Goal: Navigation & Orientation: Find specific page/section

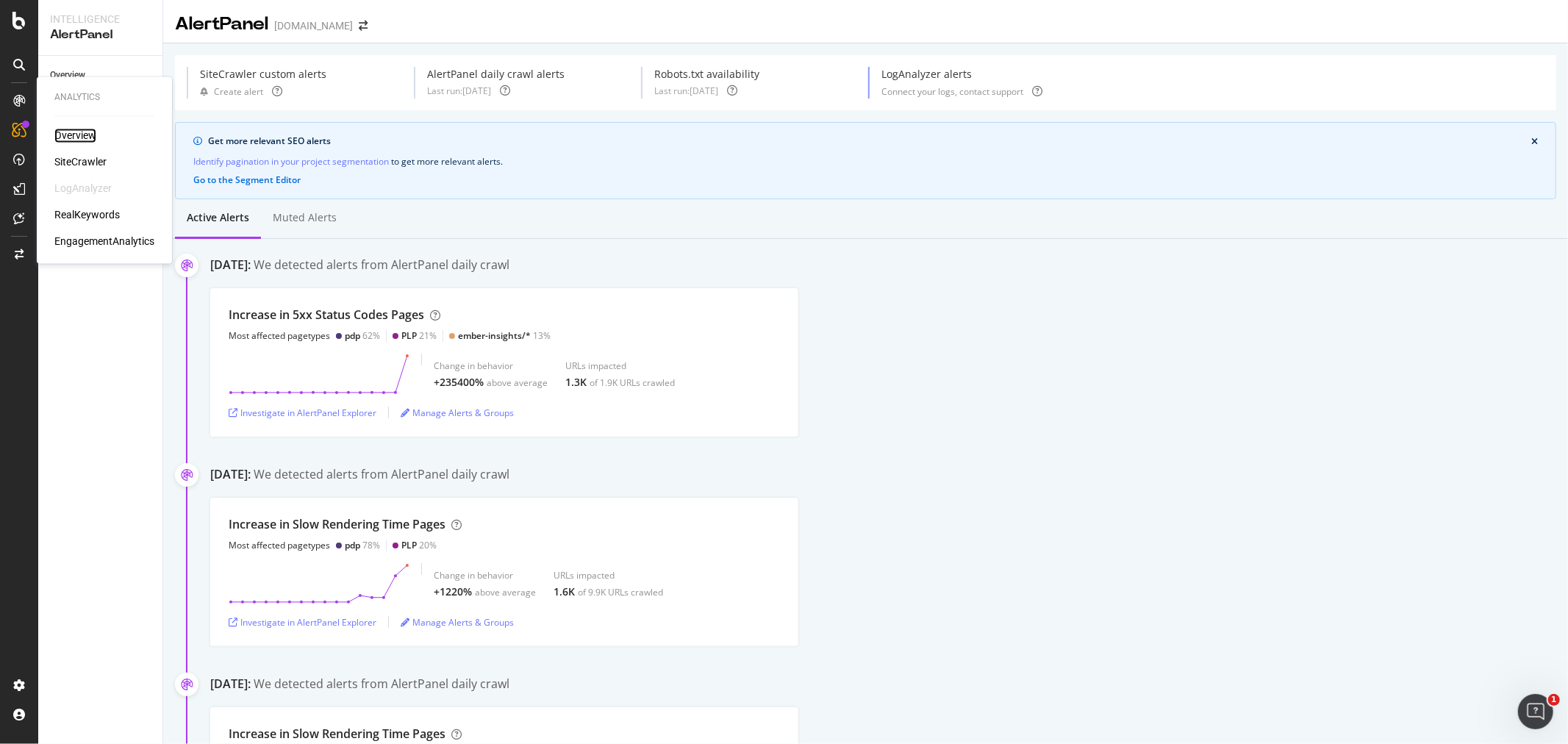
click at [83, 136] on div "Overview" at bounding box center [75, 136] width 42 height 14
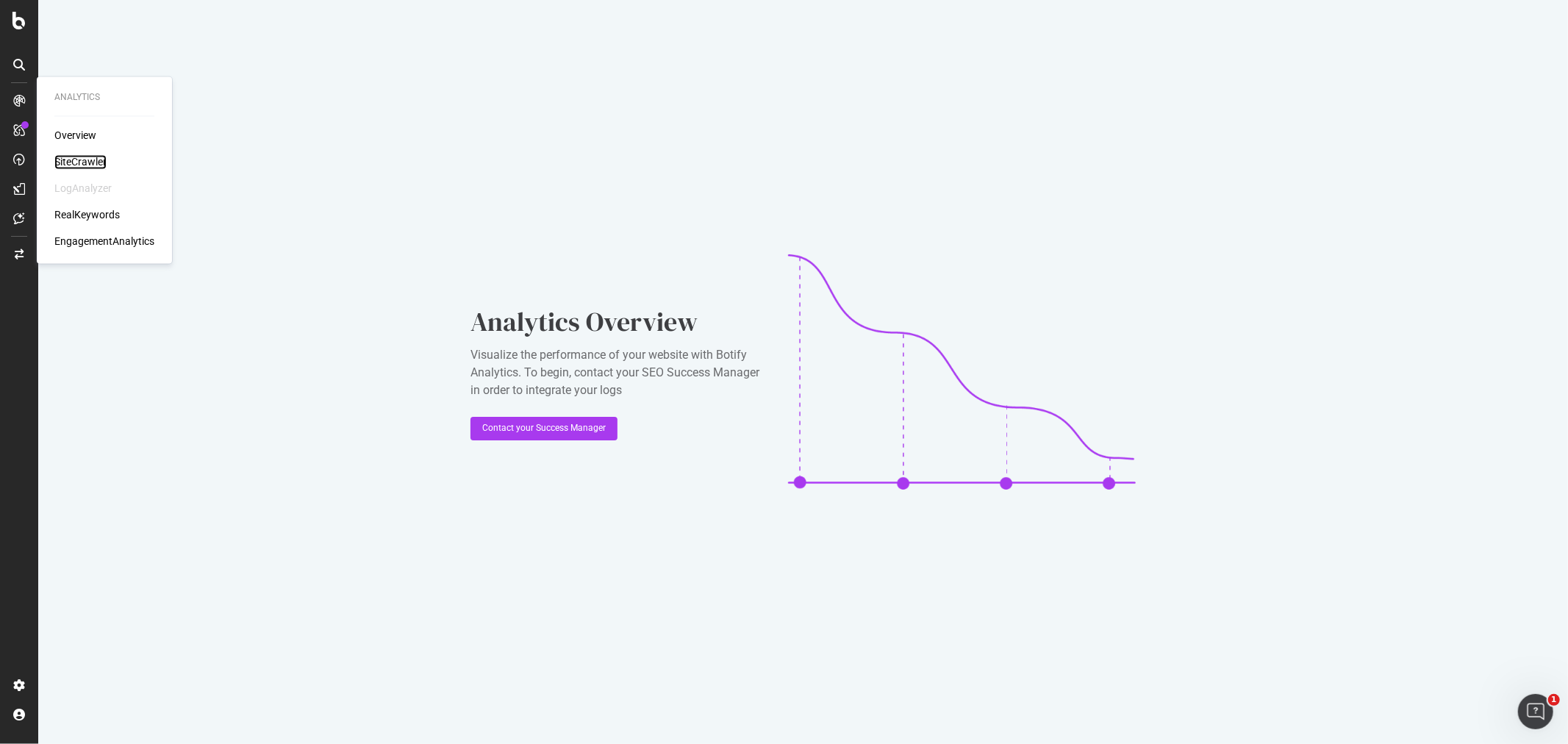
click at [92, 157] on div "SiteCrawler" at bounding box center [80, 162] width 53 height 14
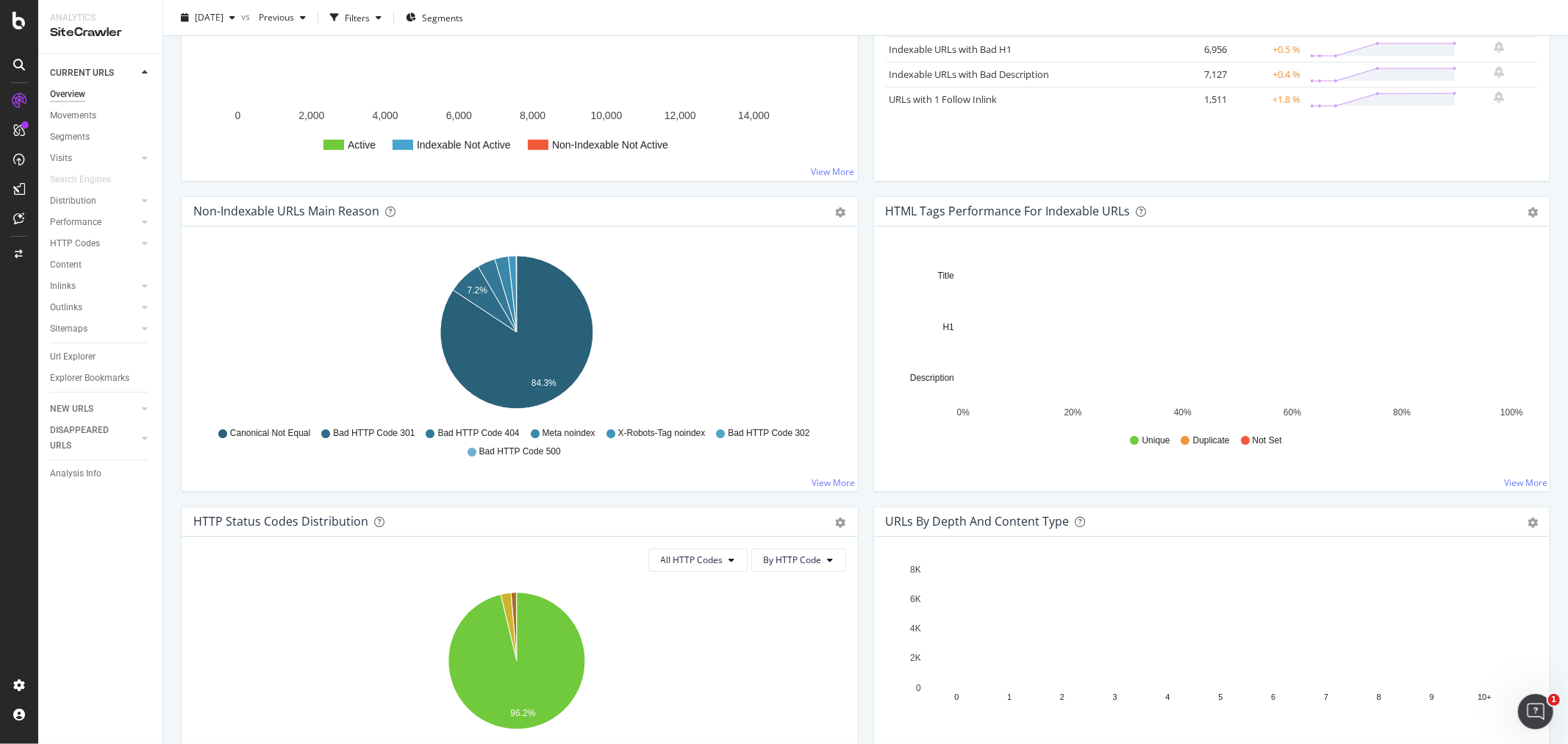
scroll to position [327, 0]
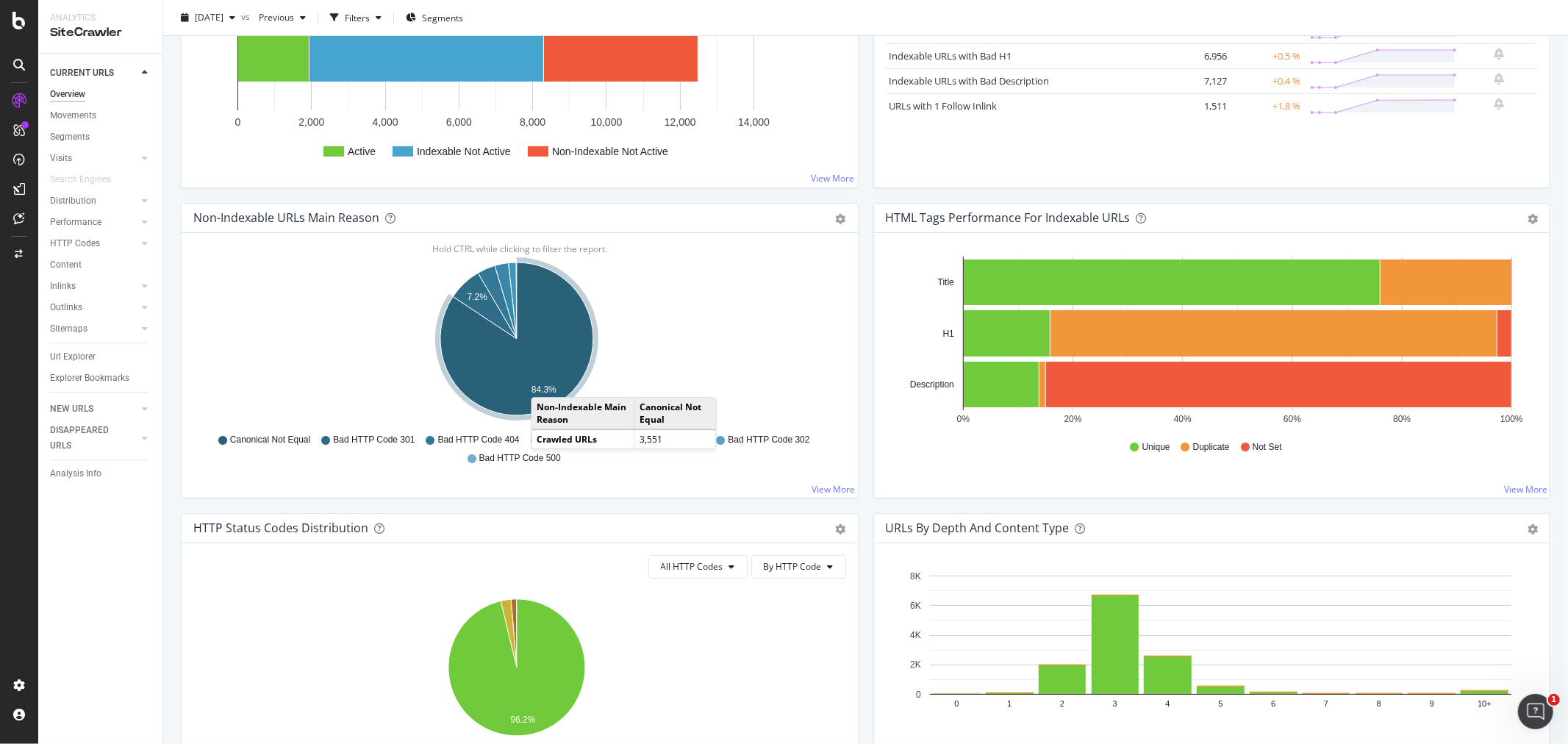
click at [546, 382] on icon "A chart." at bounding box center [517, 339] width 153 height 153
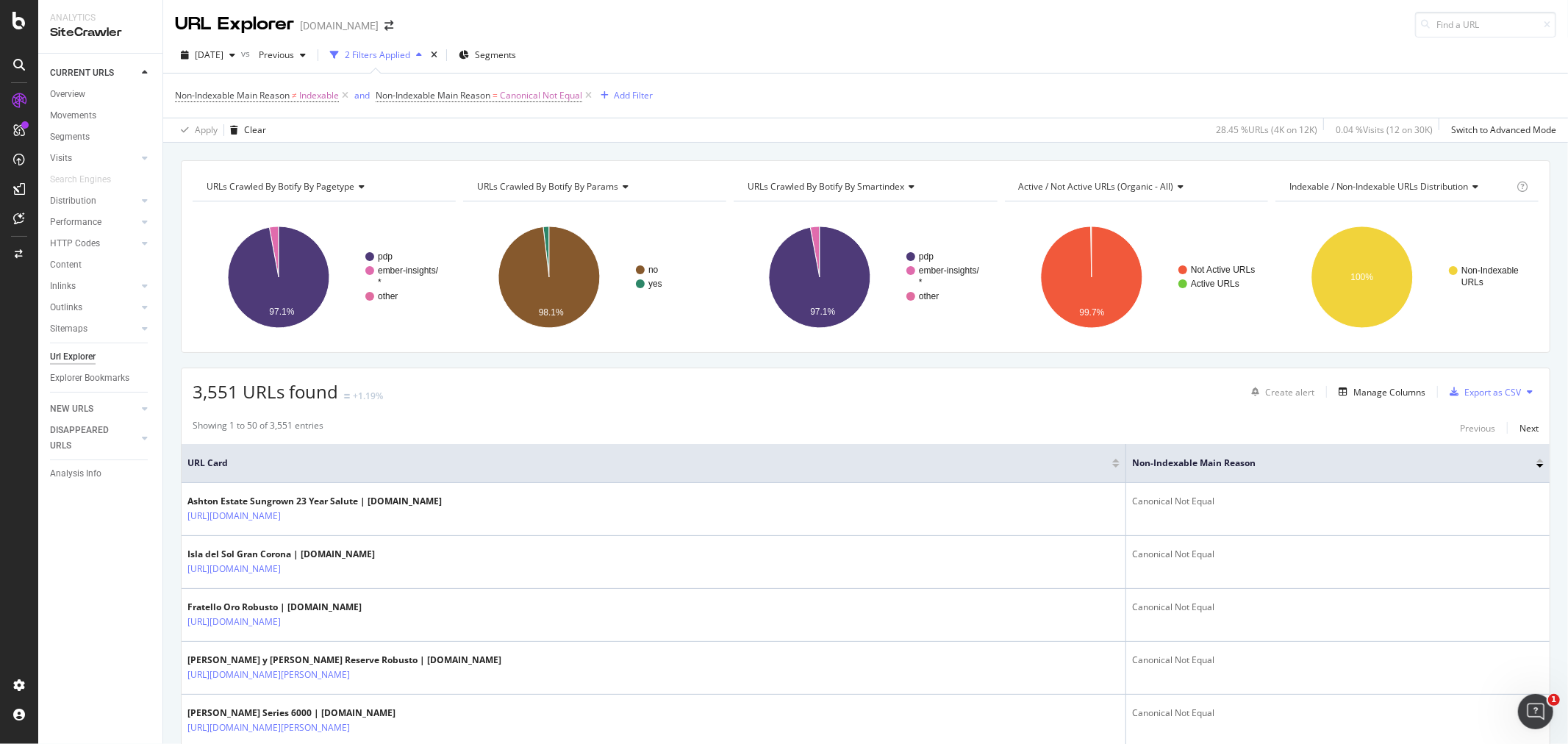
drag, startPoint x: 70, startPoint y: 92, endPoint x: 82, endPoint y: 107, distance: 19.2
click at [70, 92] on div "Overview" at bounding box center [68, 94] width 35 height 15
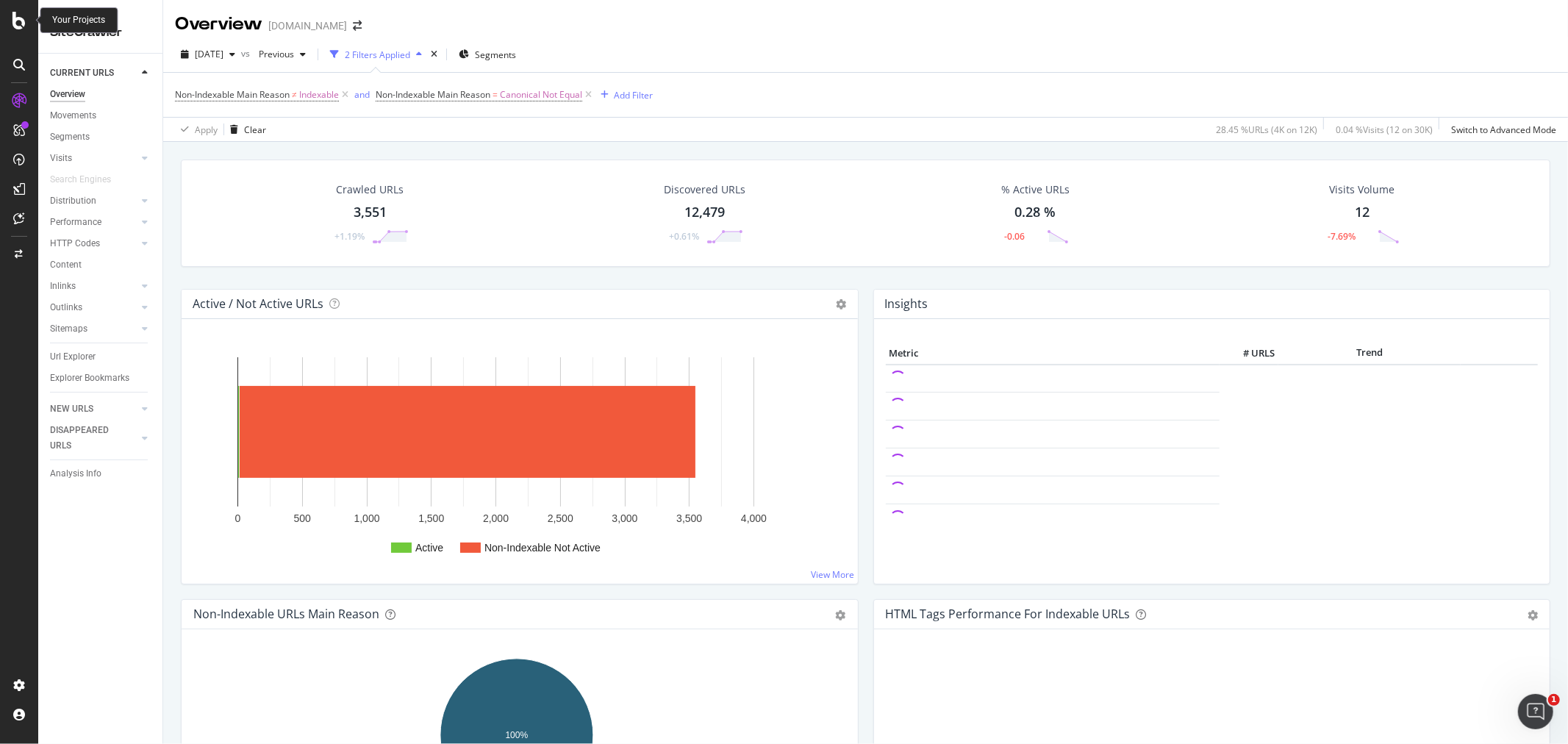
click at [20, 16] on icon at bounding box center [19, 21] width 14 height 18
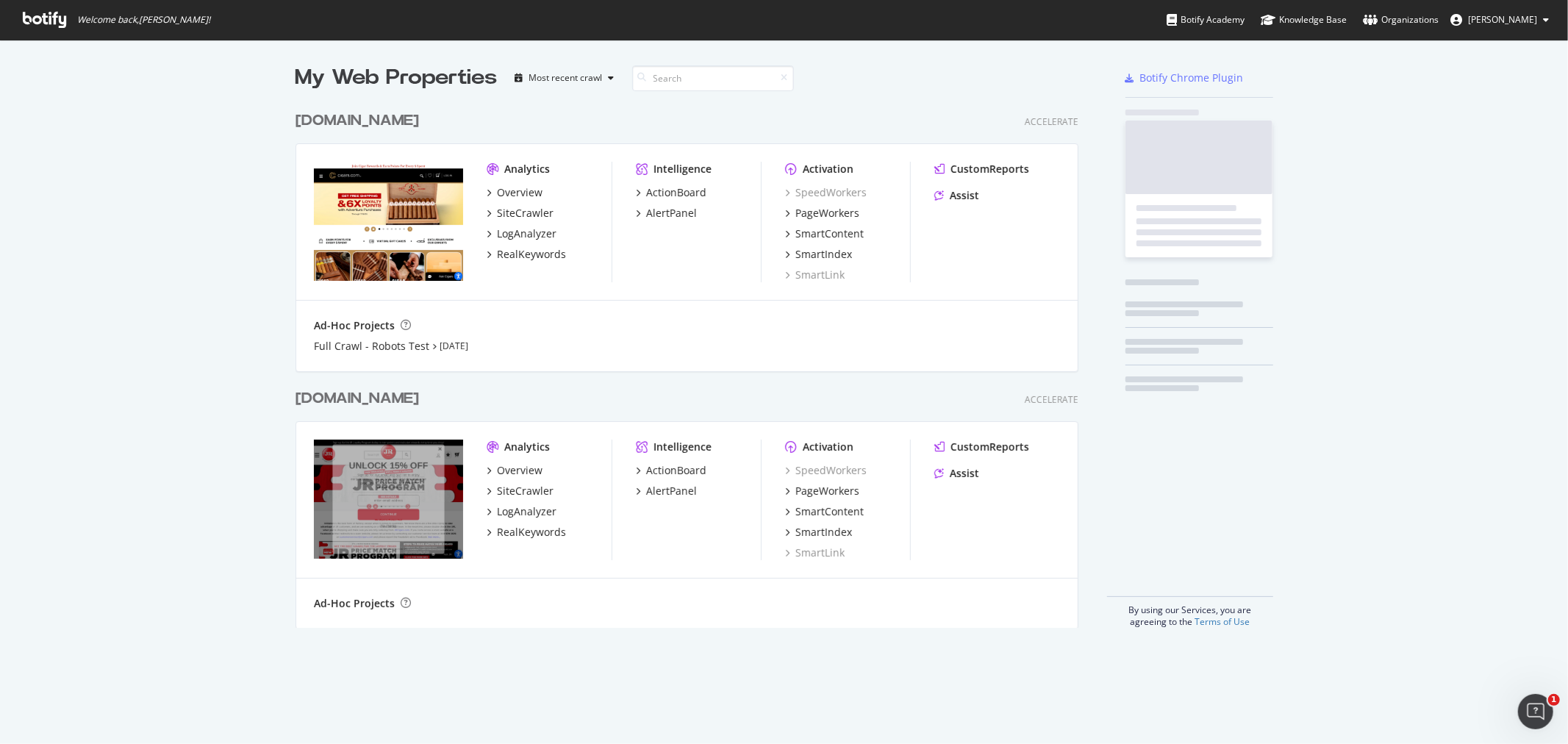
scroll to position [731, 1544]
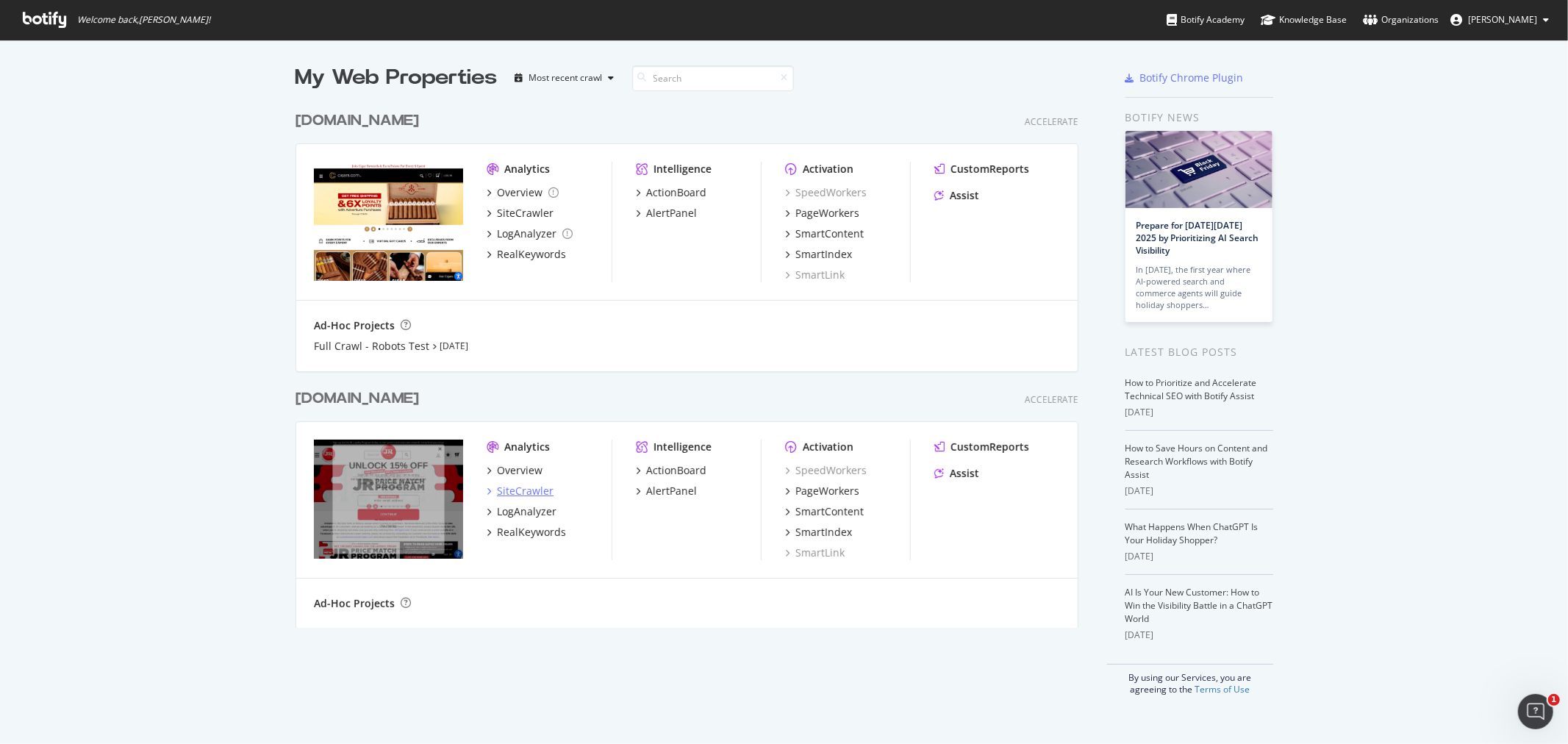
click at [509, 484] on div "SiteCrawler" at bounding box center [525, 491] width 57 height 14
